Goal: Information Seeking & Learning: Learn about a topic

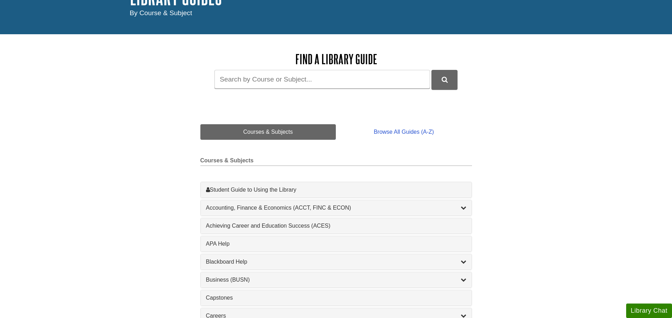
scroll to position [71, 0]
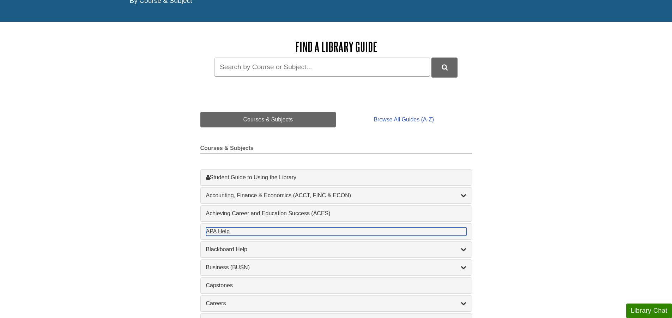
click at [214, 231] on div "APA Help , 1 guides" at bounding box center [336, 231] width 260 height 8
